Goal: Task Accomplishment & Management: Complete application form

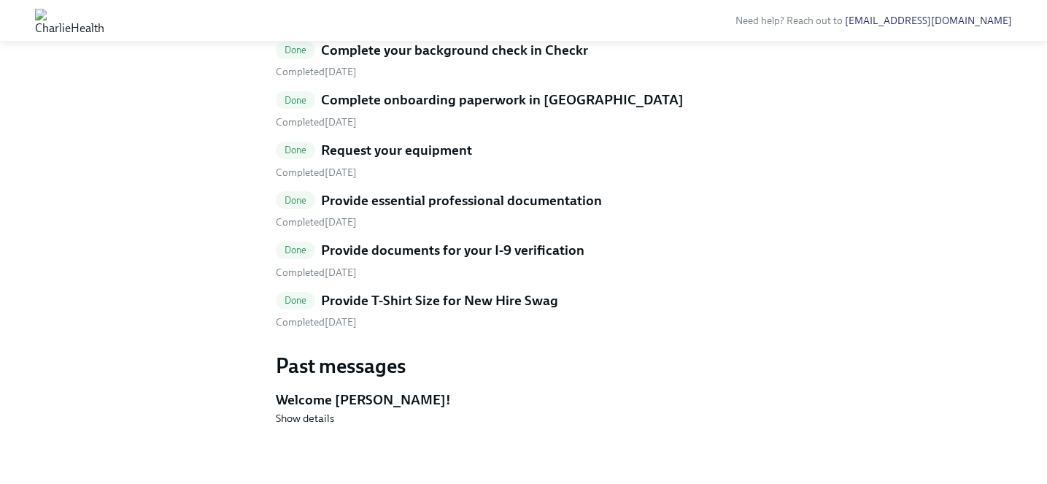
scroll to position [836, 0]
click at [510, 301] on h5 "Provide T-Shirt Size for New Hire Swag" at bounding box center [439, 300] width 237 height 19
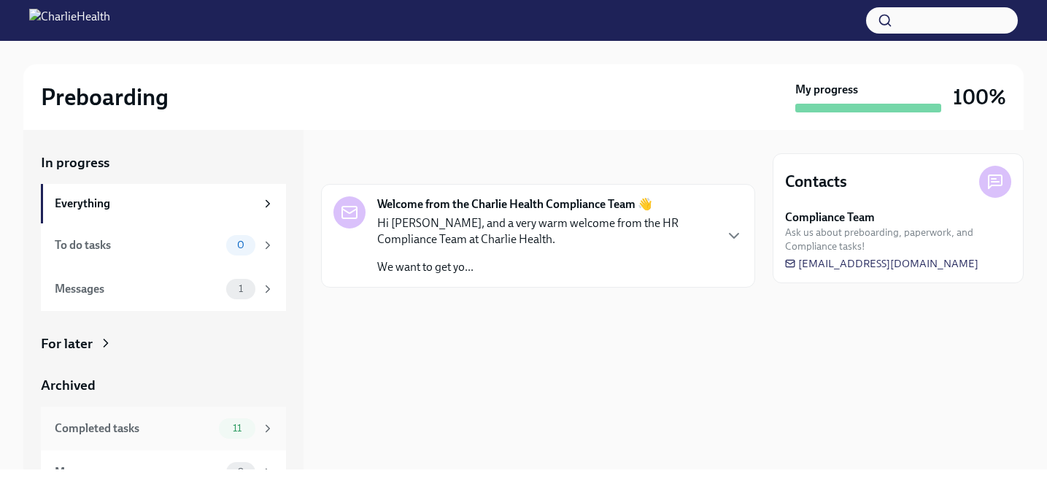
click at [215, 439] on div "Completed tasks 11" at bounding box center [163, 429] width 245 height 44
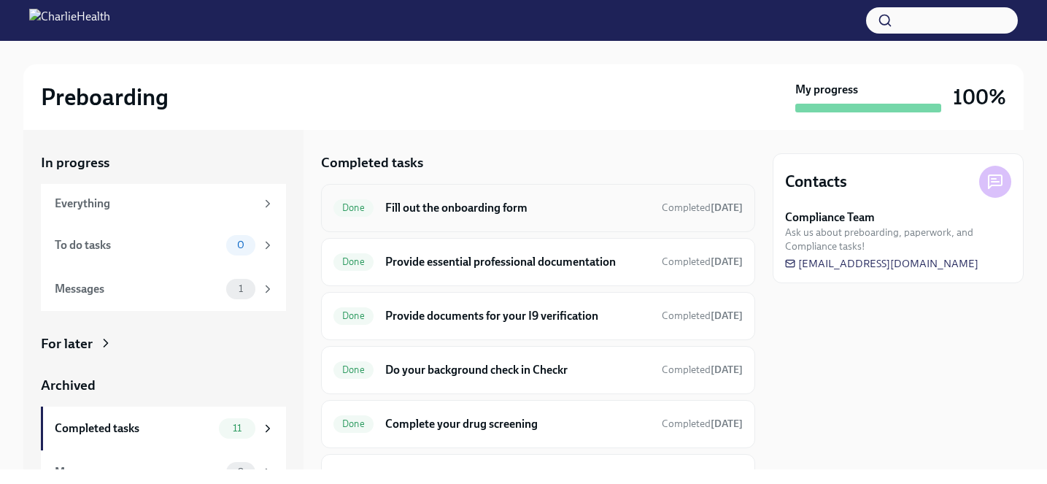
click at [434, 220] on div "Done Fill out the onboarding form Completed [DATE]" at bounding box center [538, 208] width 434 height 48
click at [406, 192] on div "Done Fill out the onboarding form Completed [DATE]" at bounding box center [538, 208] width 434 height 48
click at [413, 204] on h6 "Fill out the onboarding form" at bounding box center [517, 208] width 265 height 16
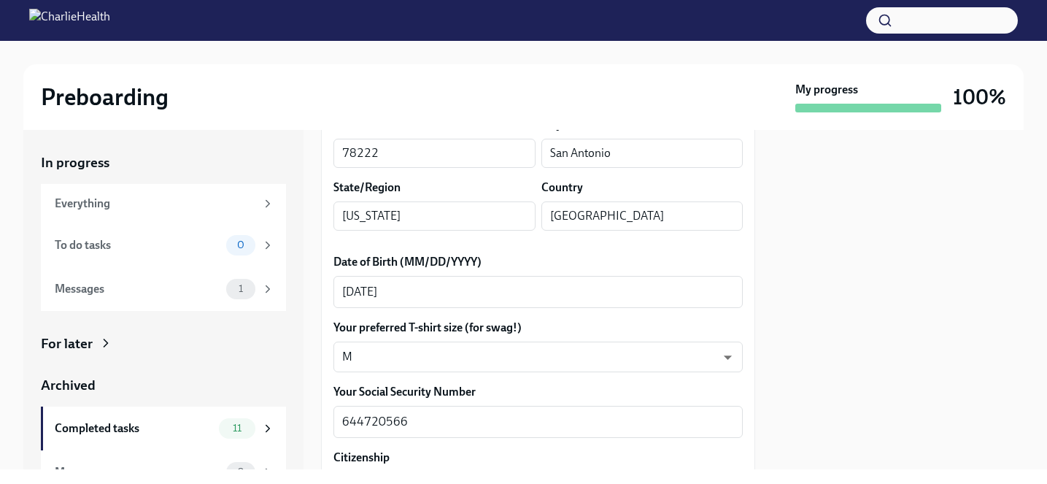
scroll to position [601, 0]
